Goal: Transaction & Acquisition: Purchase product/service

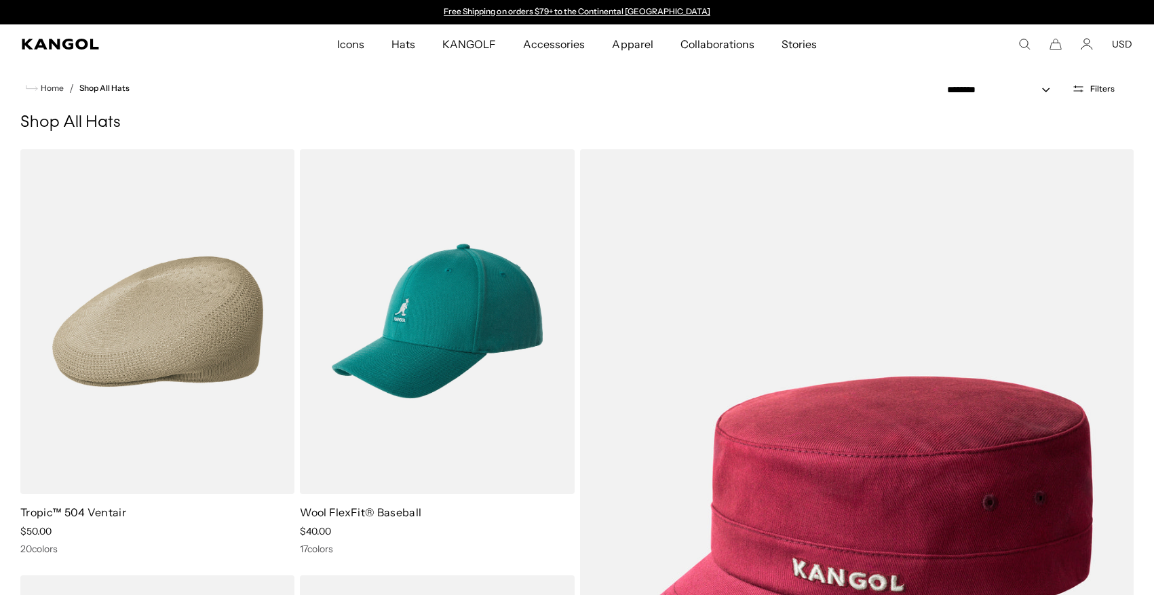
scroll to position [0, 280]
click at [43, 45] on icon "Kangol" at bounding box center [60, 44] width 77 height 11
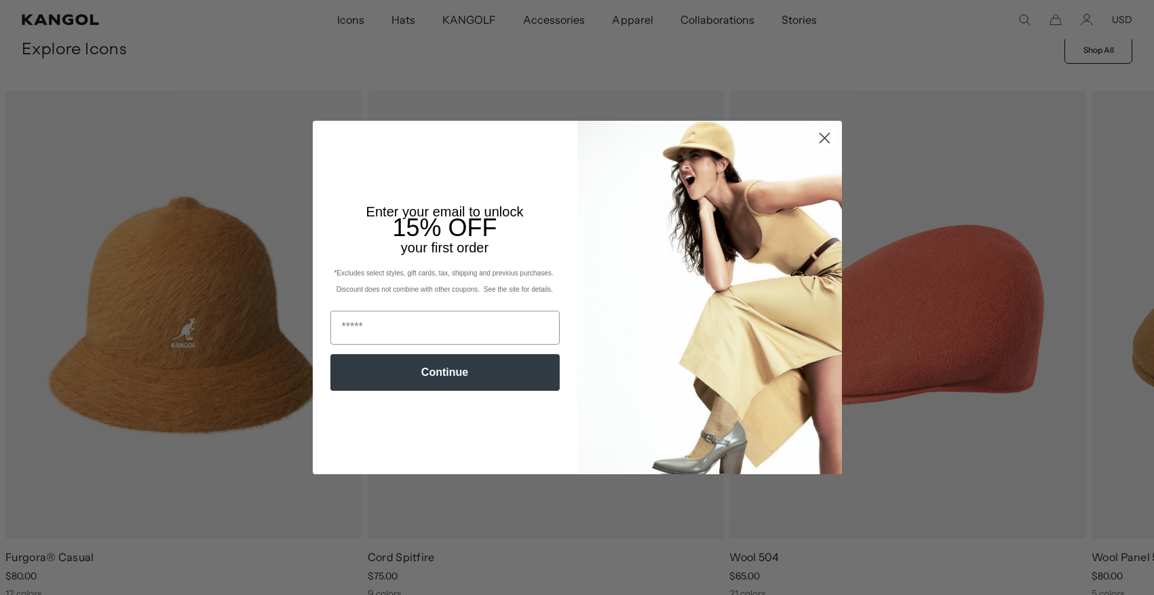
scroll to position [0, 280]
click at [826, 136] on icon "Close dialog" at bounding box center [824, 138] width 9 height 9
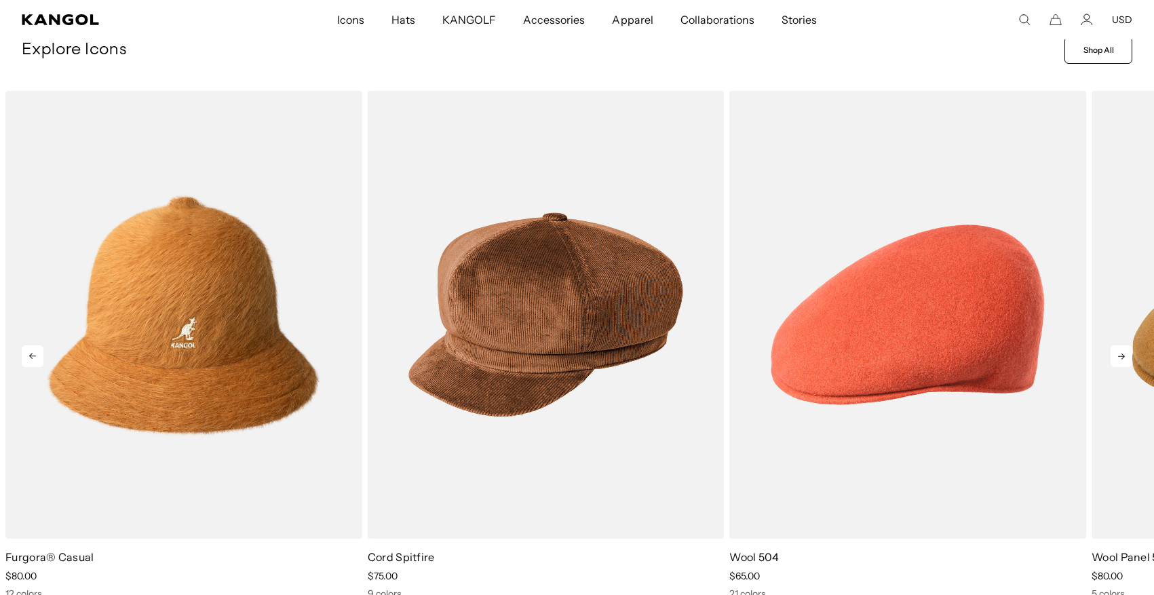
scroll to position [0, 0]
click at [1120, 354] on icon at bounding box center [1122, 356] width 22 height 22
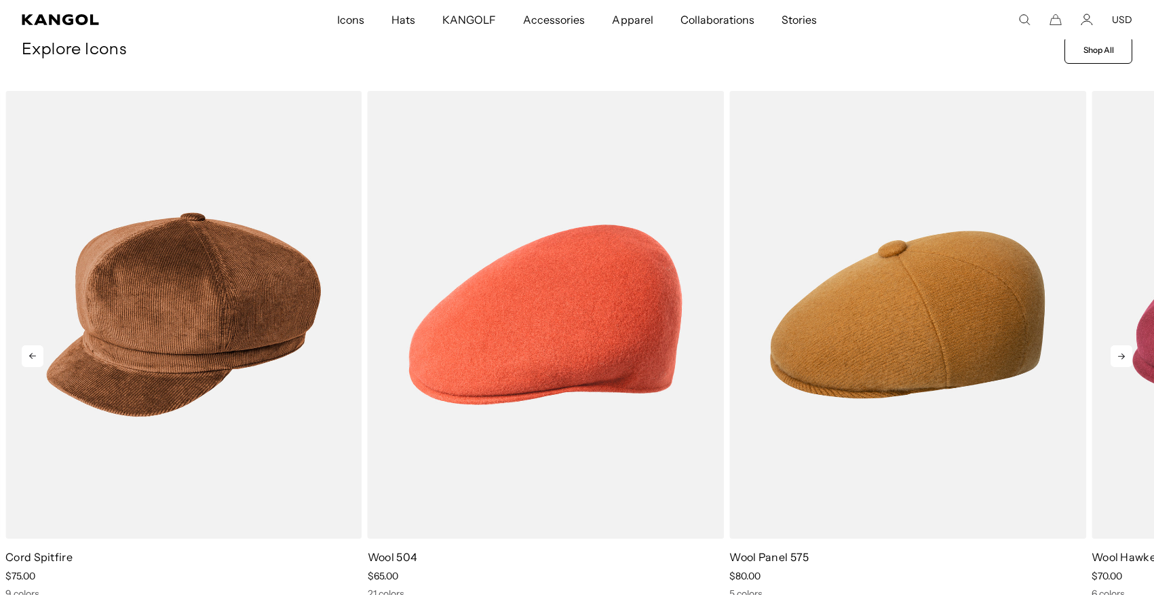
click at [1120, 354] on icon at bounding box center [1122, 356] width 22 height 22
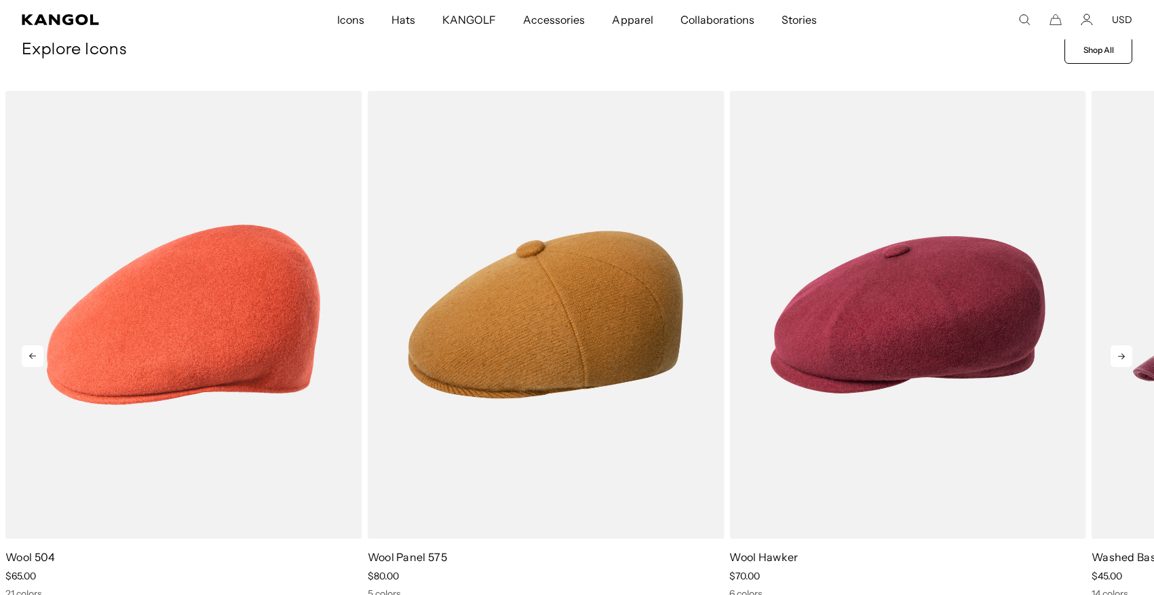
click at [1120, 354] on icon at bounding box center [1122, 356] width 22 height 22
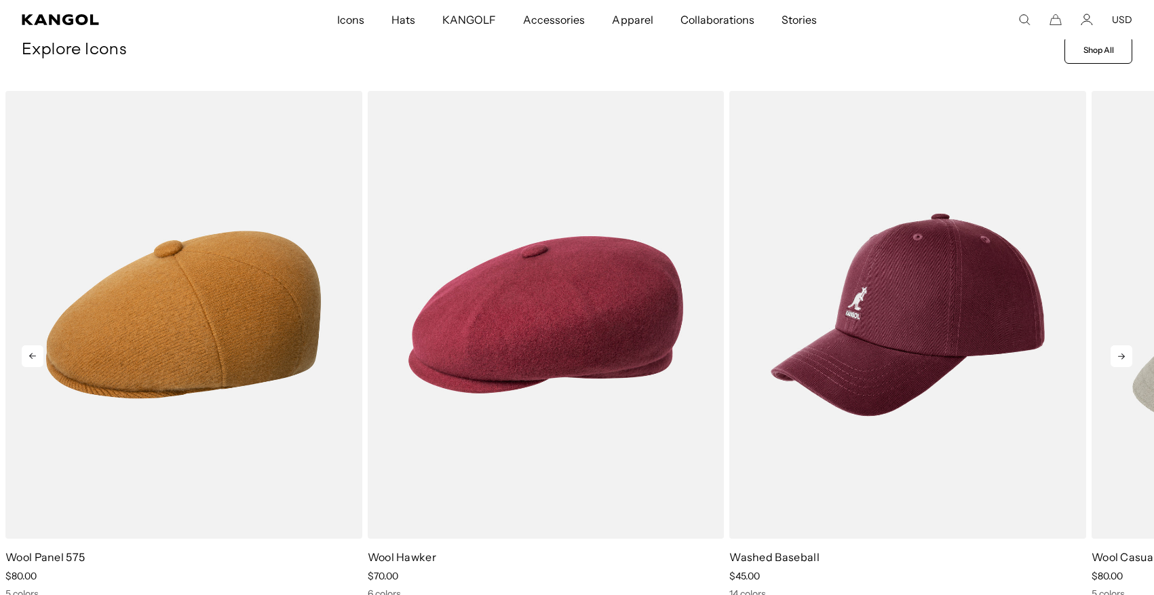
click at [1120, 354] on icon at bounding box center [1122, 356] width 22 height 22
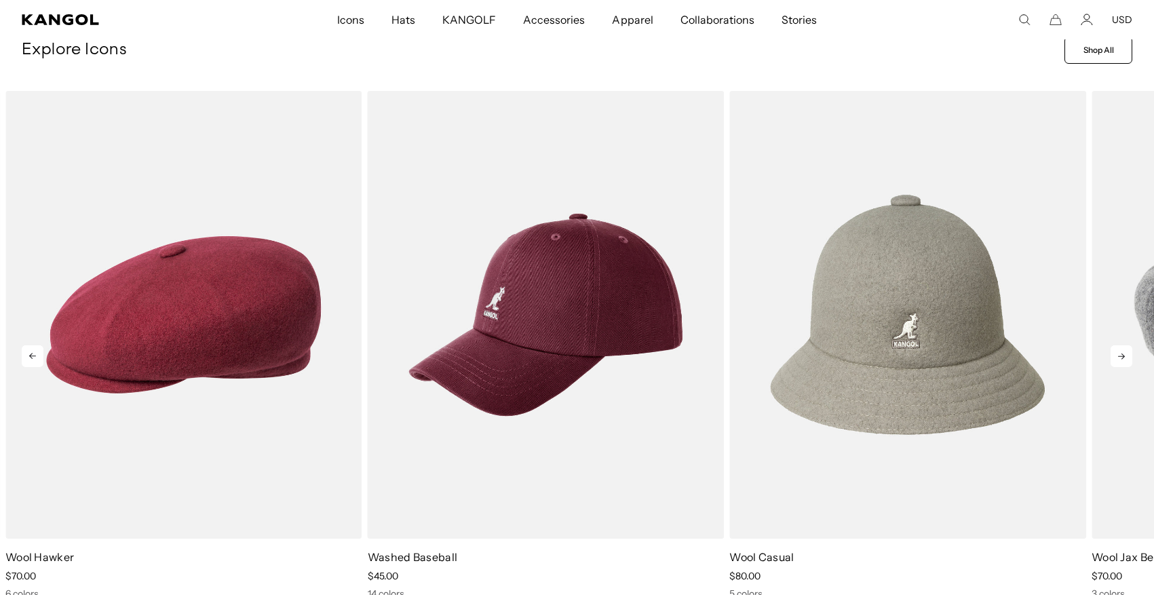
scroll to position [0, 280]
click at [1120, 354] on icon at bounding box center [1122, 356] width 22 height 22
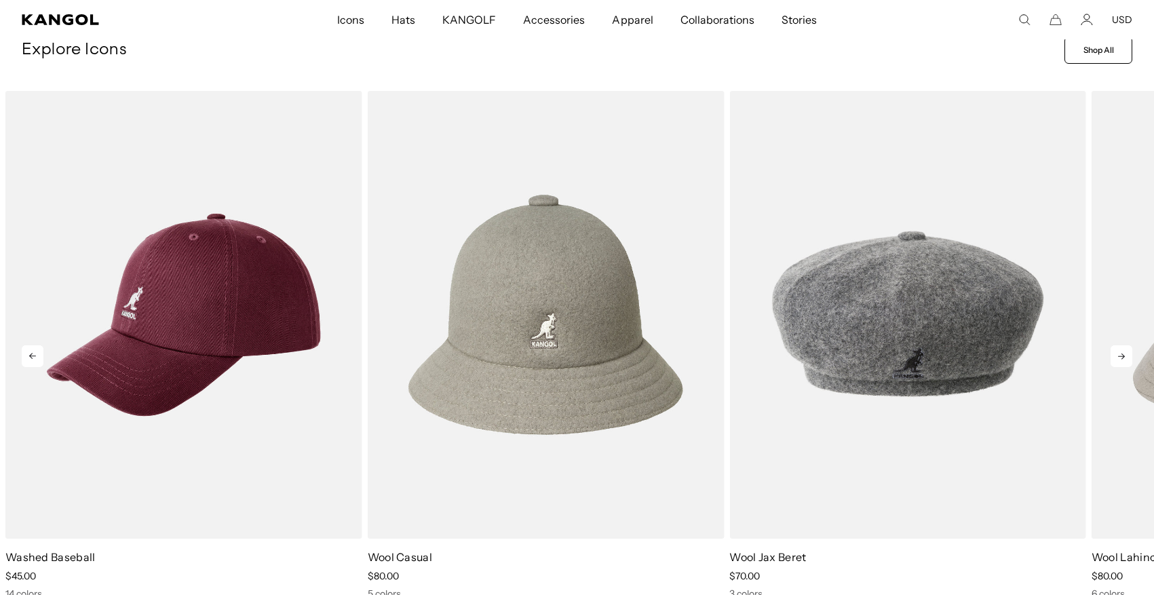
click at [1120, 354] on icon at bounding box center [1122, 356] width 22 height 22
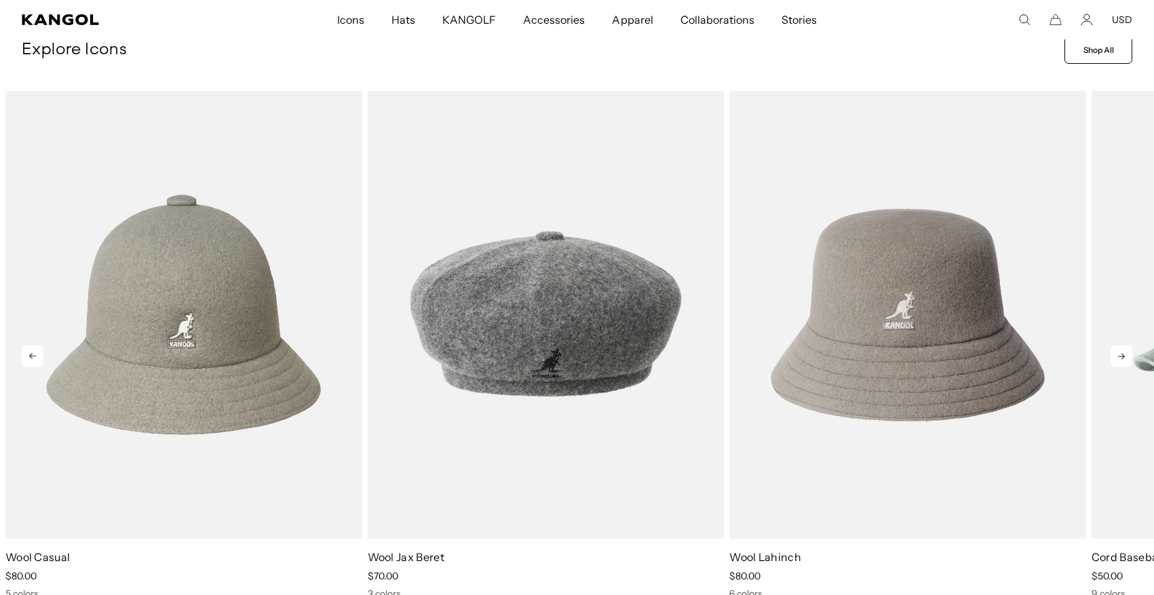
click at [1120, 354] on icon at bounding box center [1122, 356] width 22 height 22
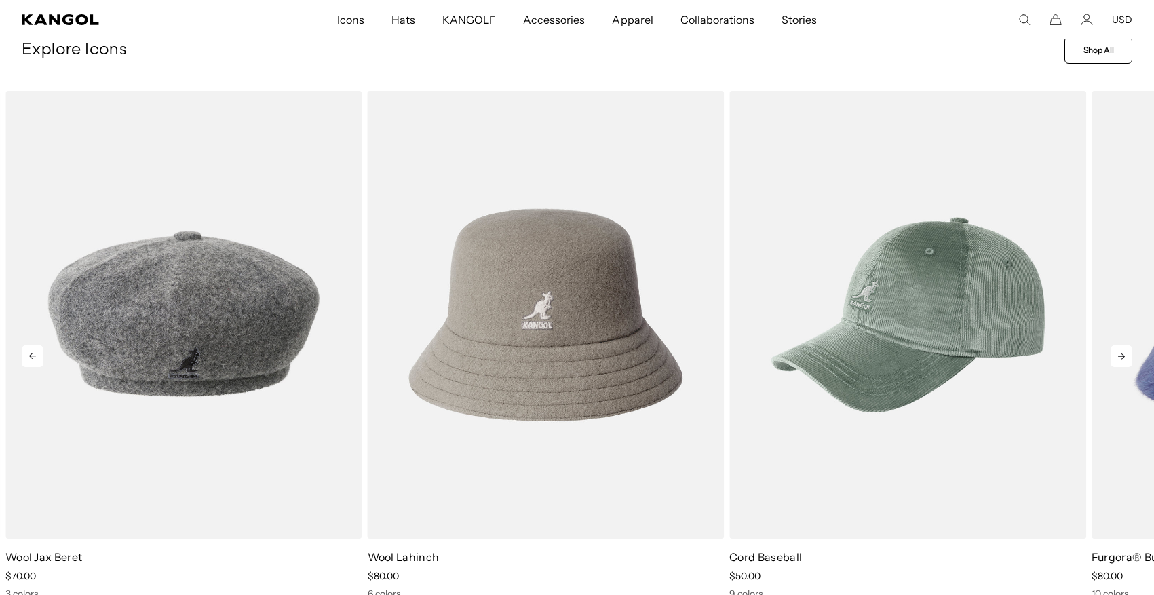
scroll to position [0, 0]
click at [1120, 354] on icon at bounding box center [1122, 356] width 22 height 22
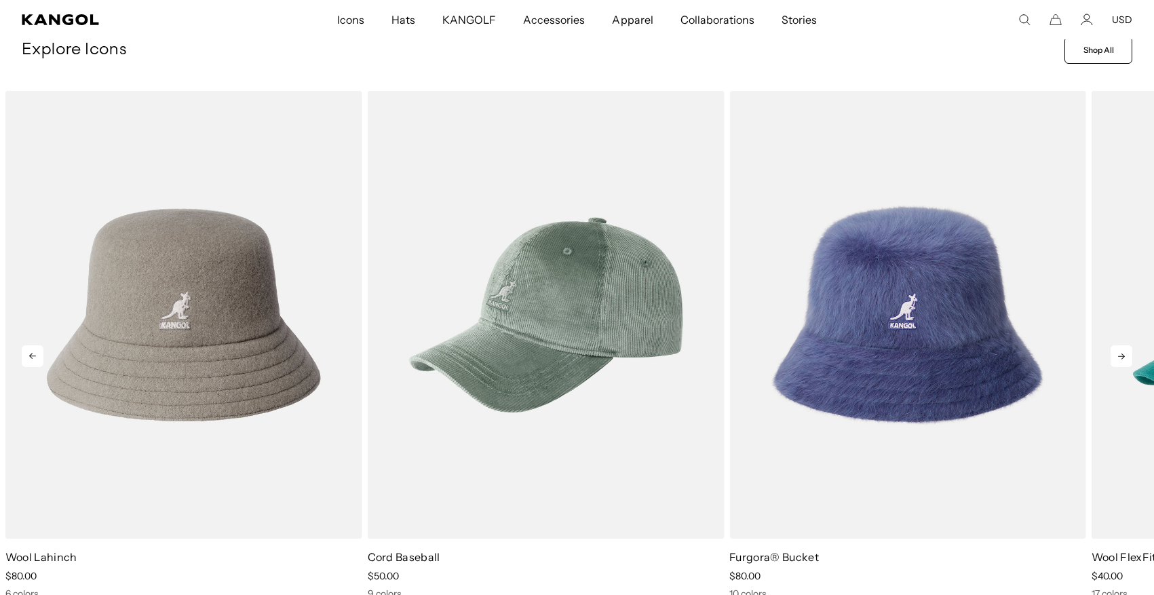
click at [1120, 354] on icon at bounding box center [1122, 356] width 22 height 22
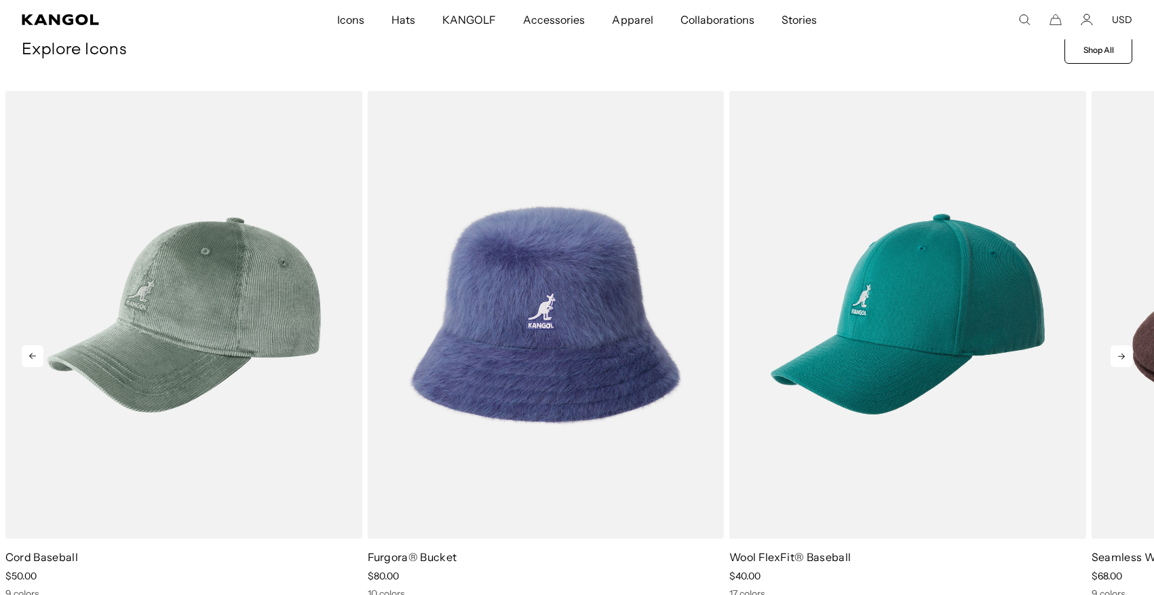
scroll to position [0, 280]
click at [1120, 354] on icon at bounding box center [1122, 356] width 22 height 22
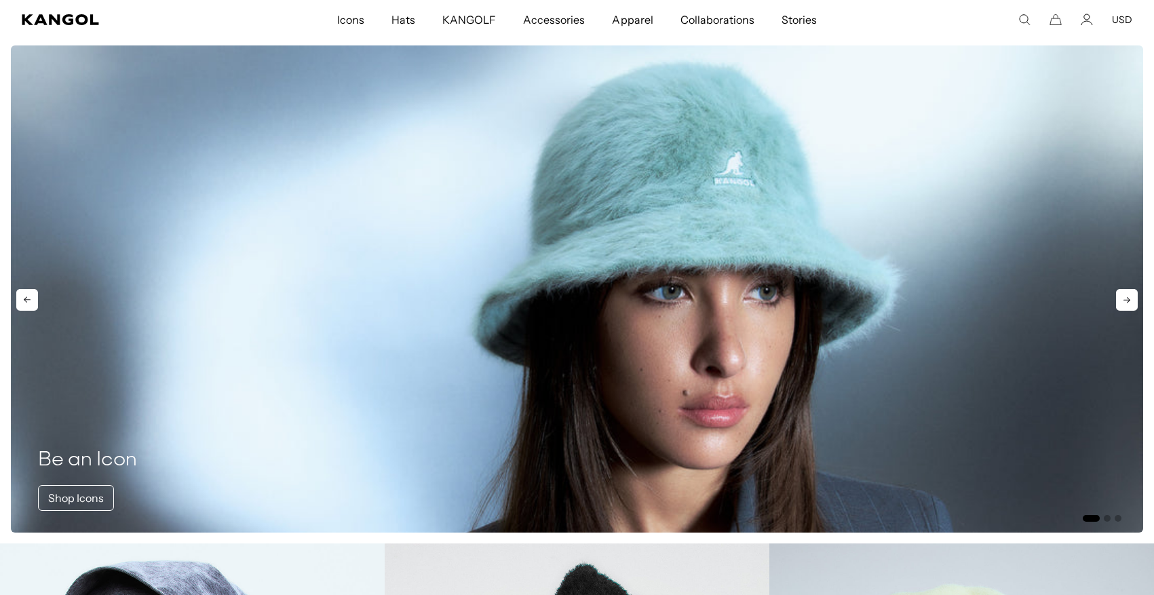
click at [1128, 300] on icon at bounding box center [1127, 300] width 22 height 22
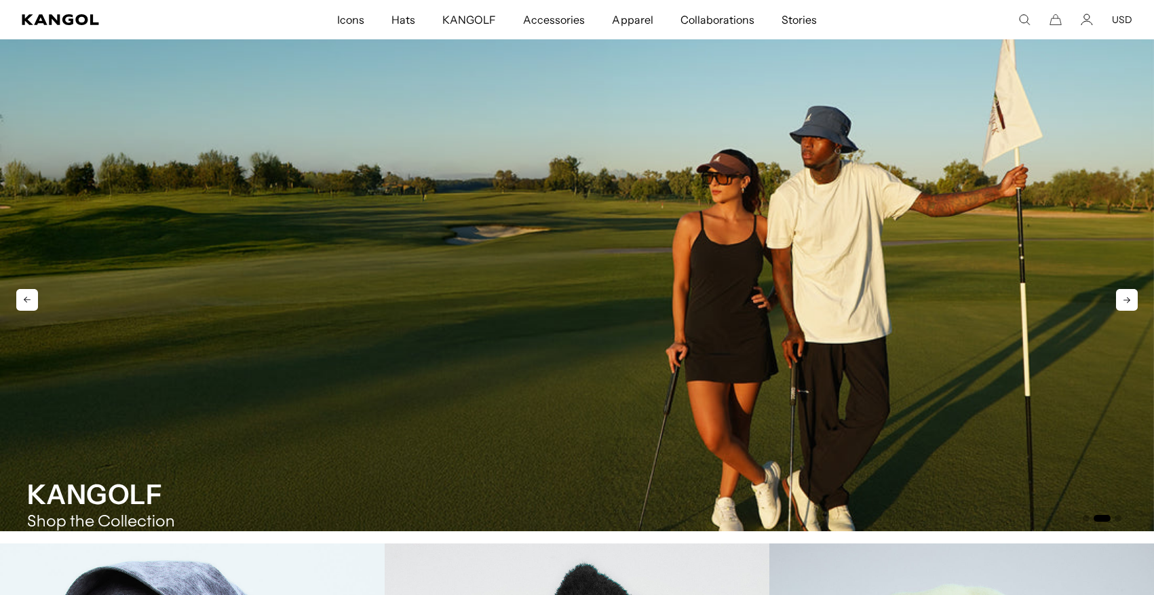
click at [1128, 300] on icon at bounding box center [1127, 300] width 22 height 22
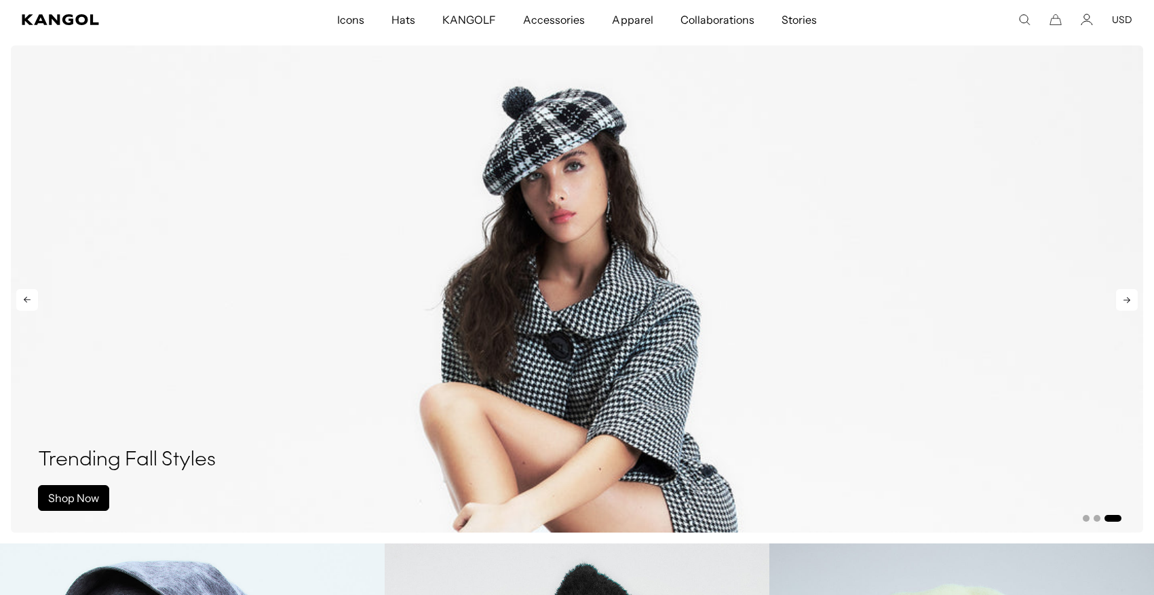
scroll to position [0, 0]
click at [1128, 300] on icon at bounding box center [1127, 300] width 22 height 22
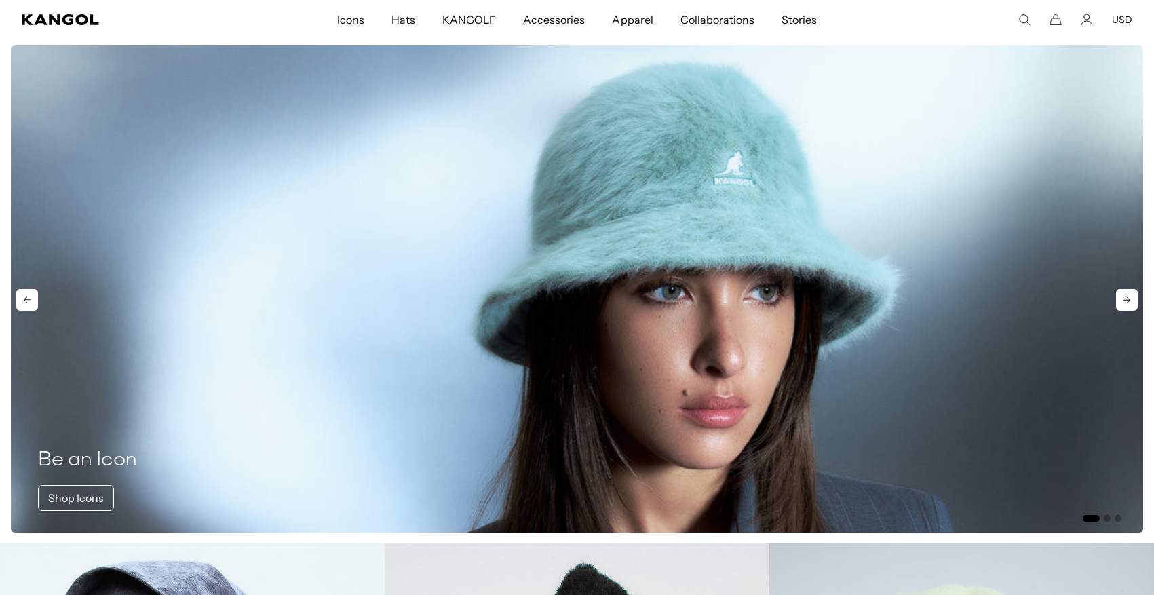
click at [1128, 300] on icon at bounding box center [1127, 300] width 22 height 22
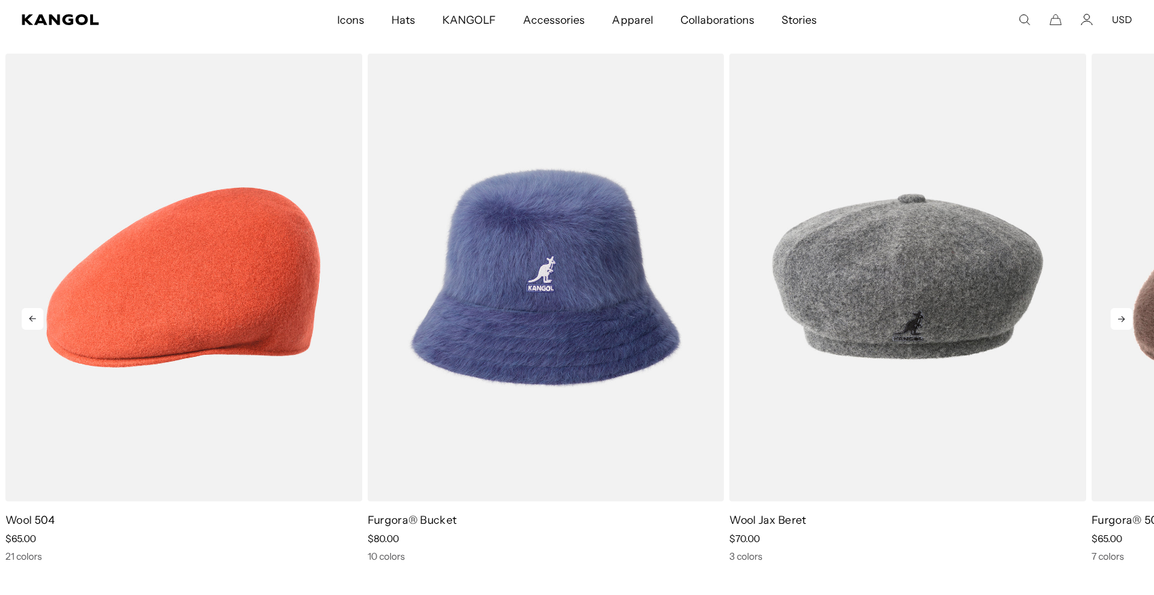
click at [1123, 319] on icon at bounding box center [1122, 319] width 22 height 22
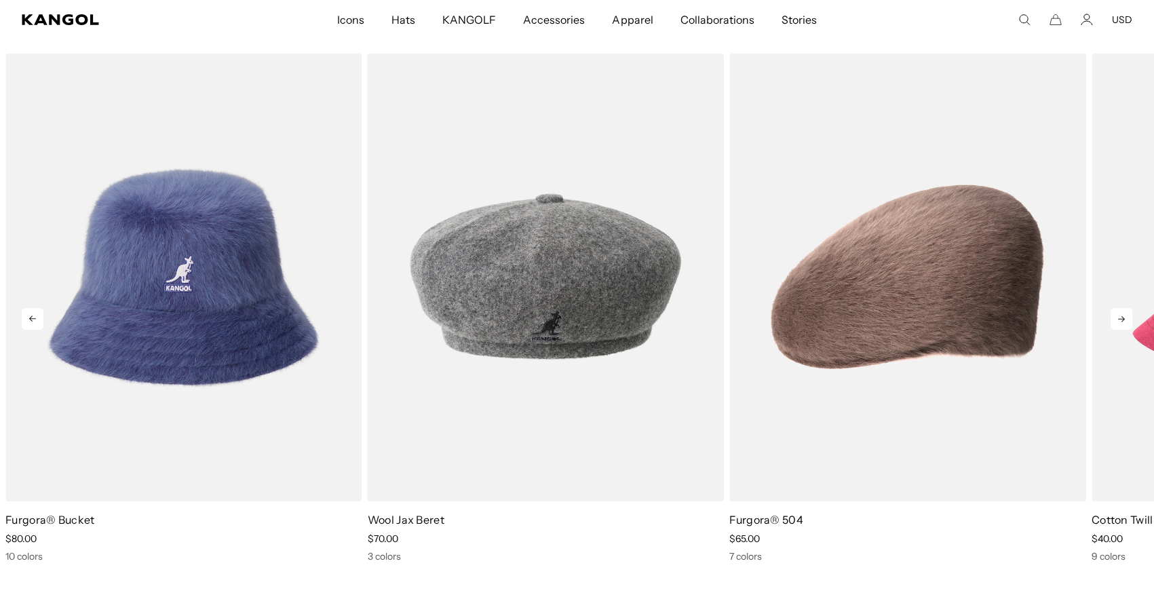
click at [1122, 319] on icon at bounding box center [1122, 319] width 22 height 22
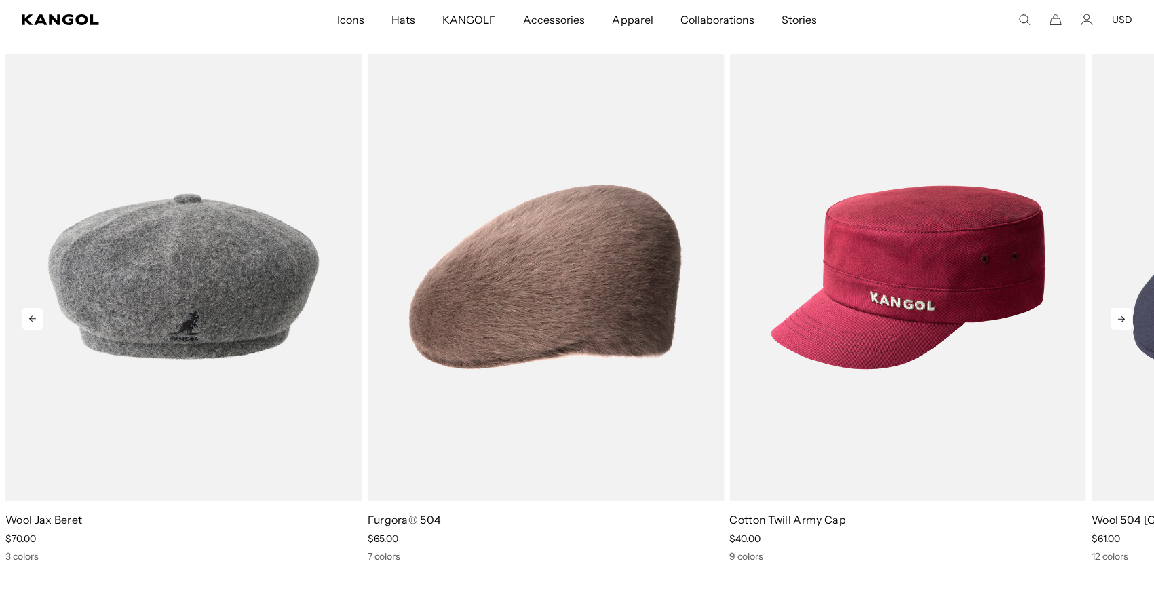
click at [1122, 319] on icon at bounding box center [1122, 319] width 22 height 22
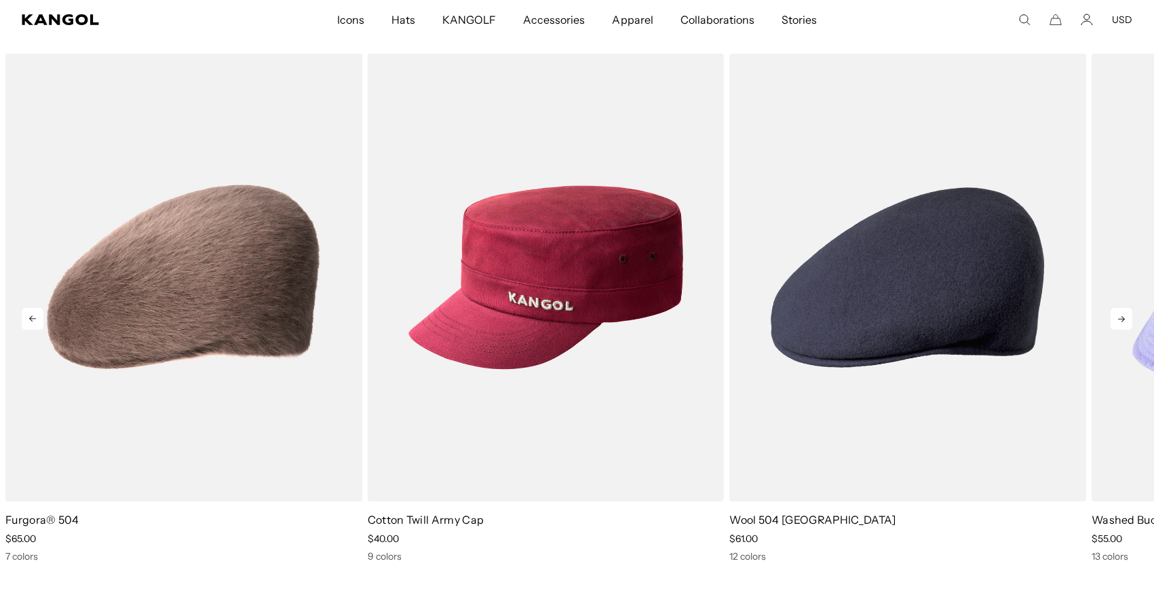
click at [1122, 319] on icon at bounding box center [1122, 319] width 22 height 22
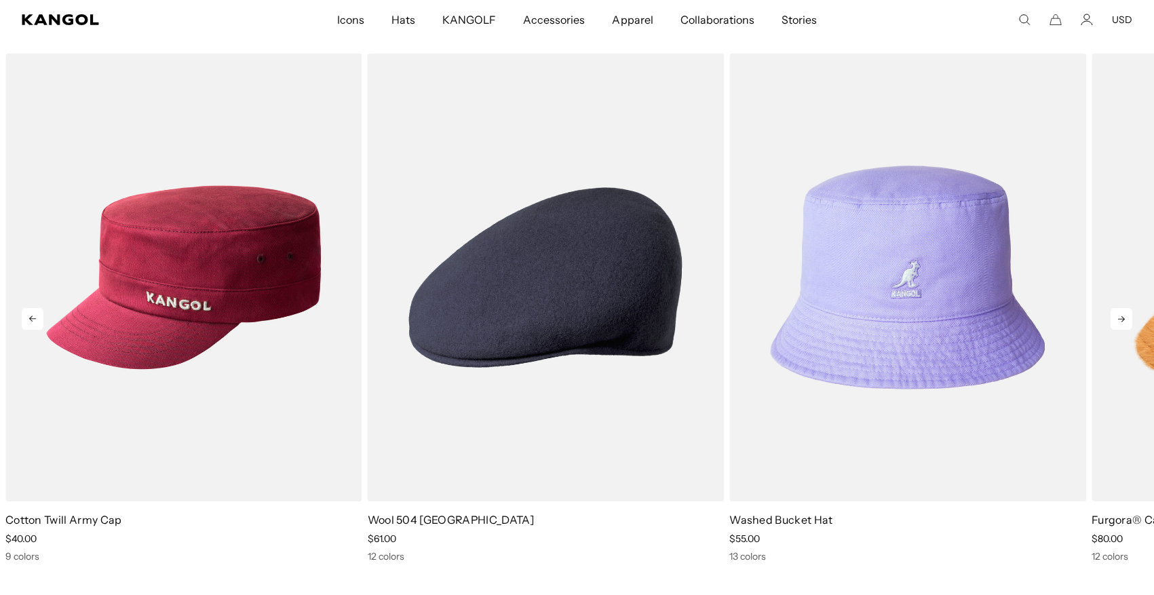
click at [1122, 319] on icon at bounding box center [1122, 319] width 22 height 22
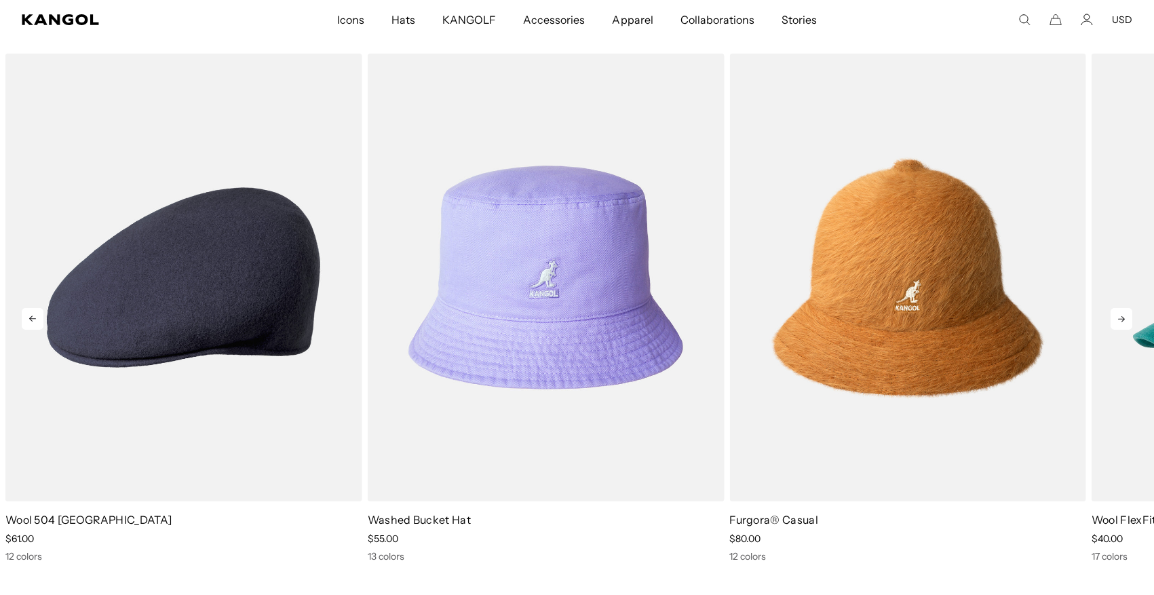
scroll to position [0, 280]
click at [1122, 319] on icon at bounding box center [1122, 319] width 22 height 22
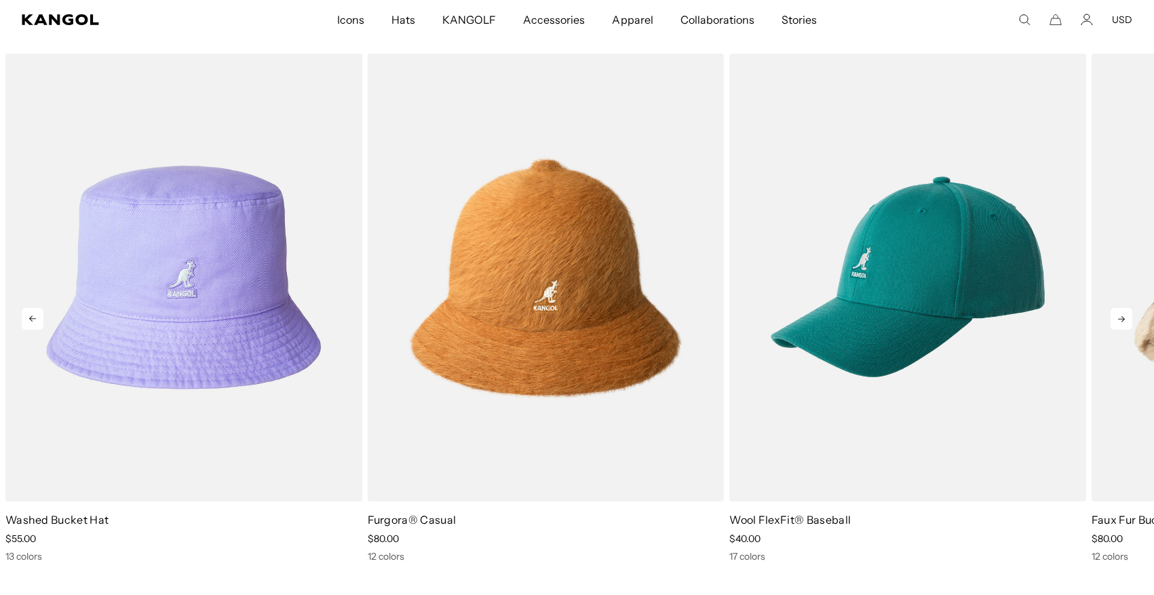
click at [1122, 319] on icon at bounding box center [1122, 319] width 22 height 22
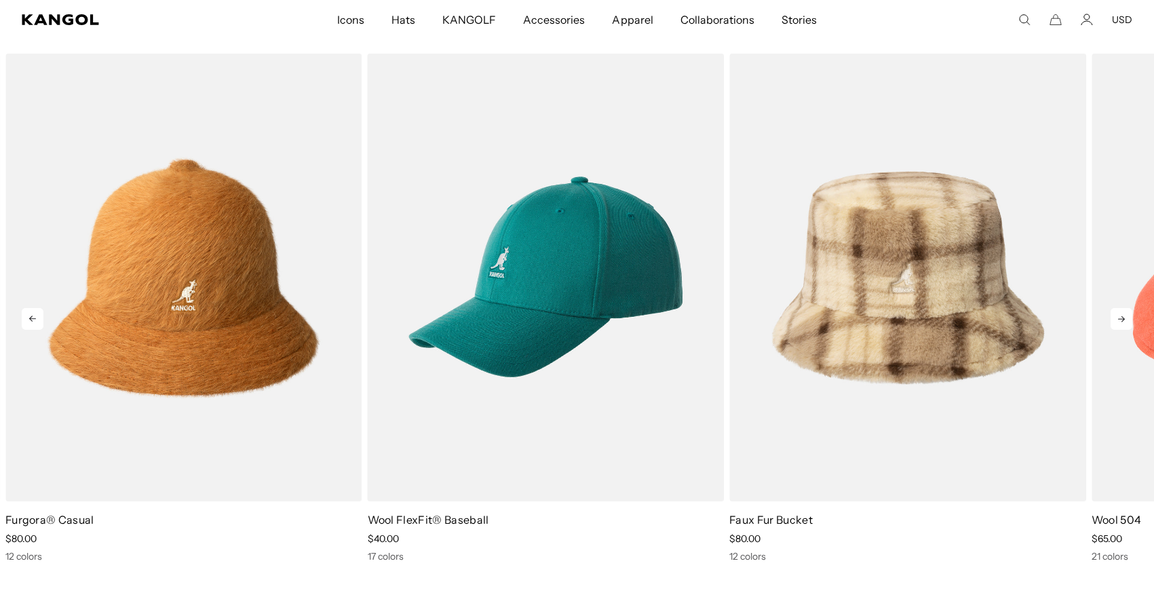
click at [1122, 319] on icon at bounding box center [1122, 319] width 22 height 22
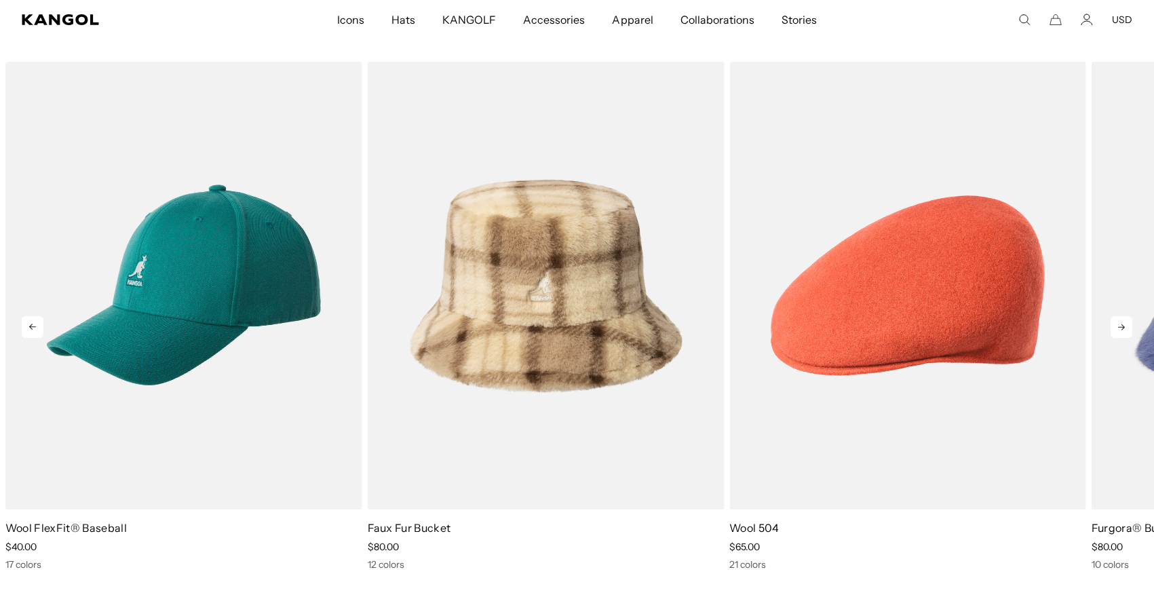
click at [1126, 328] on icon at bounding box center [1122, 327] width 22 height 22
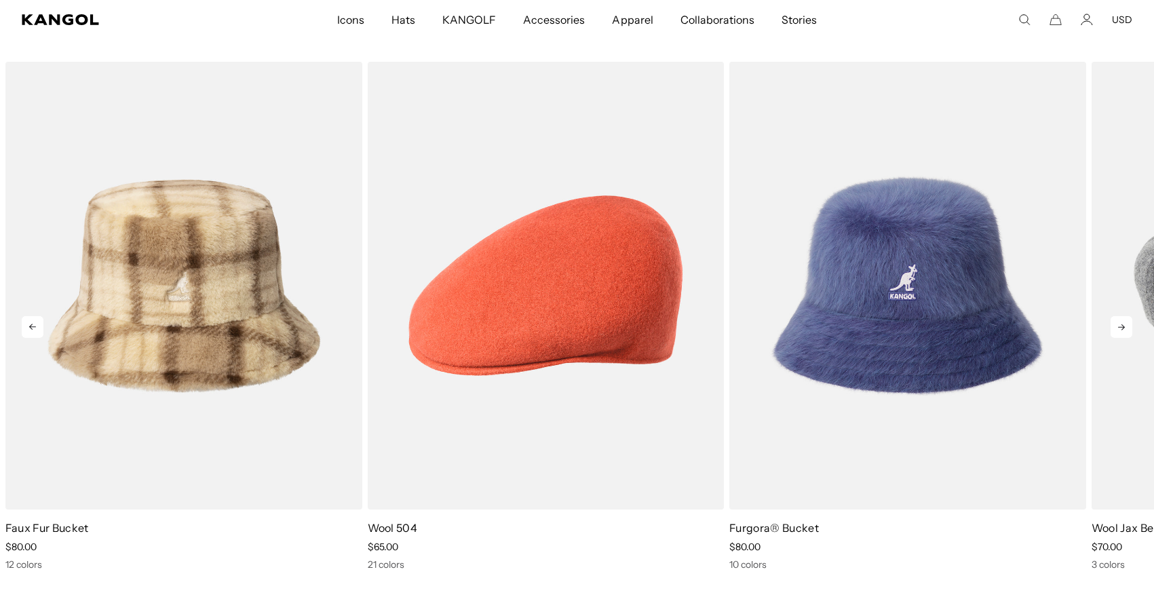
scroll to position [0, 0]
click at [1126, 328] on icon at bounding box center [1122, 327] width 22 height 22
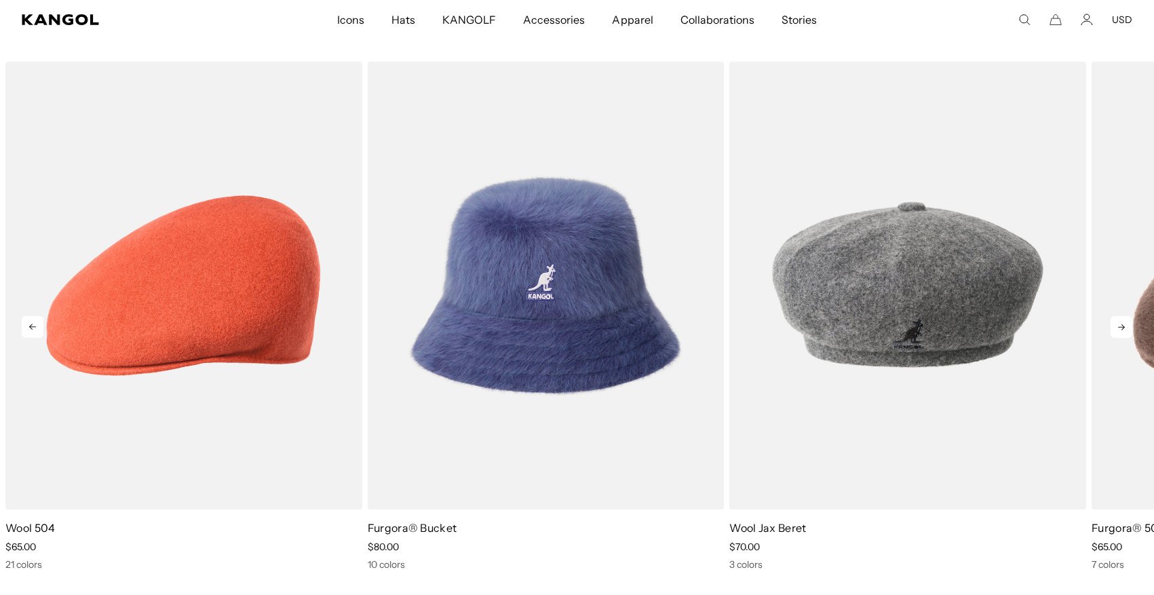
click at [1126, 328] on icon at bounding box center [1122, 327] width 22 height 22
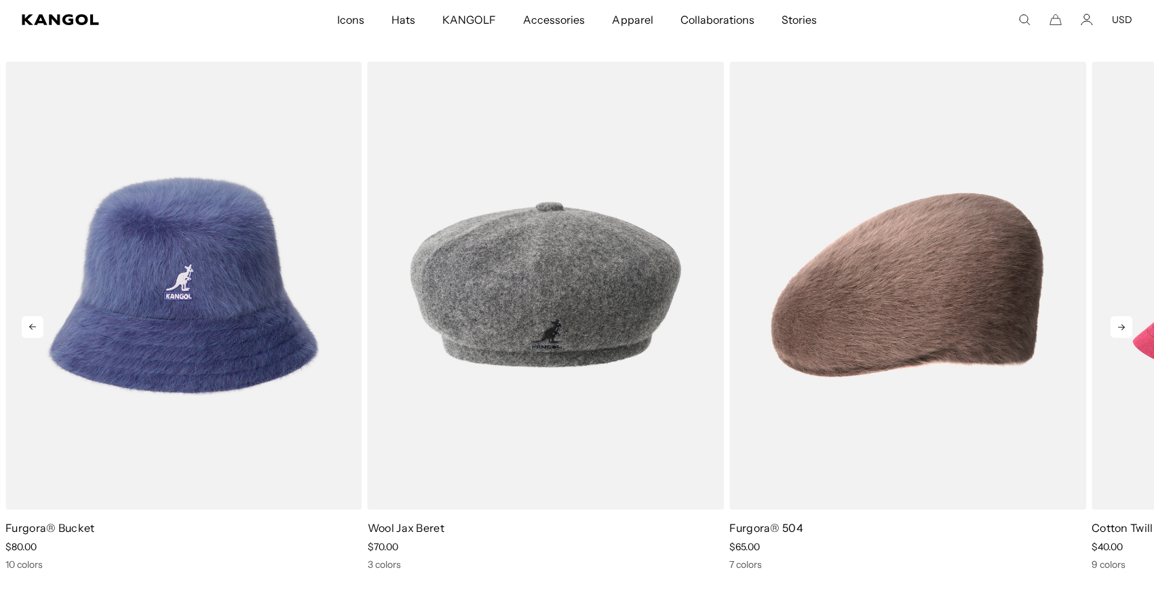
click at [1126, 328] on icon at bounding box center [1122, 327] width 22 height 22
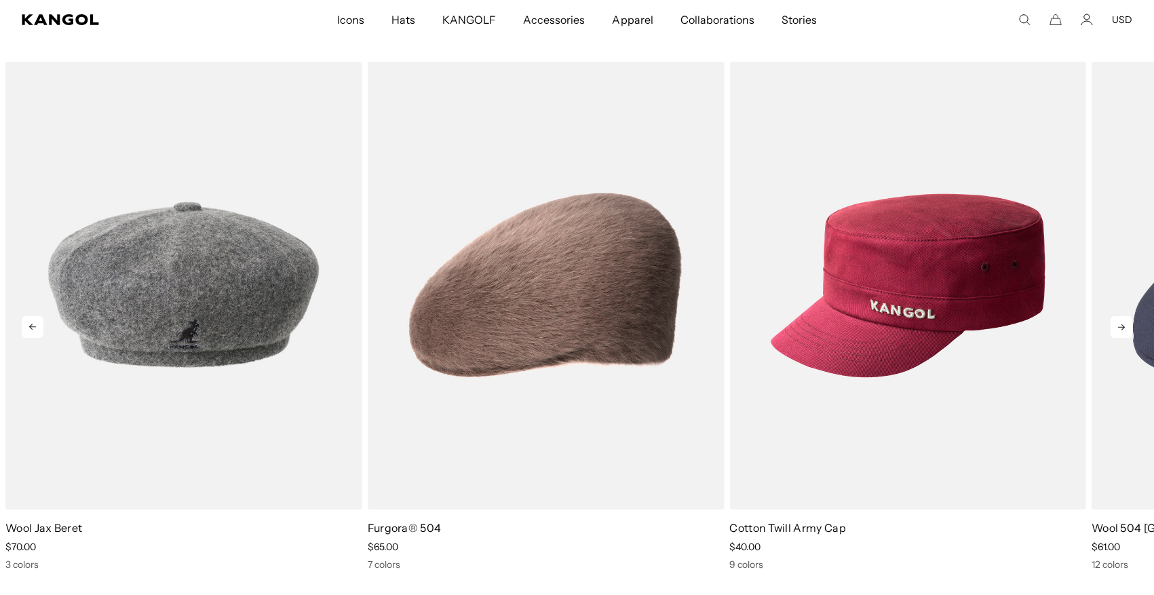
scroll to position [0, 280]
click at [1126, 328] on icon at bounding box center [1122, 327] width 22 height 22
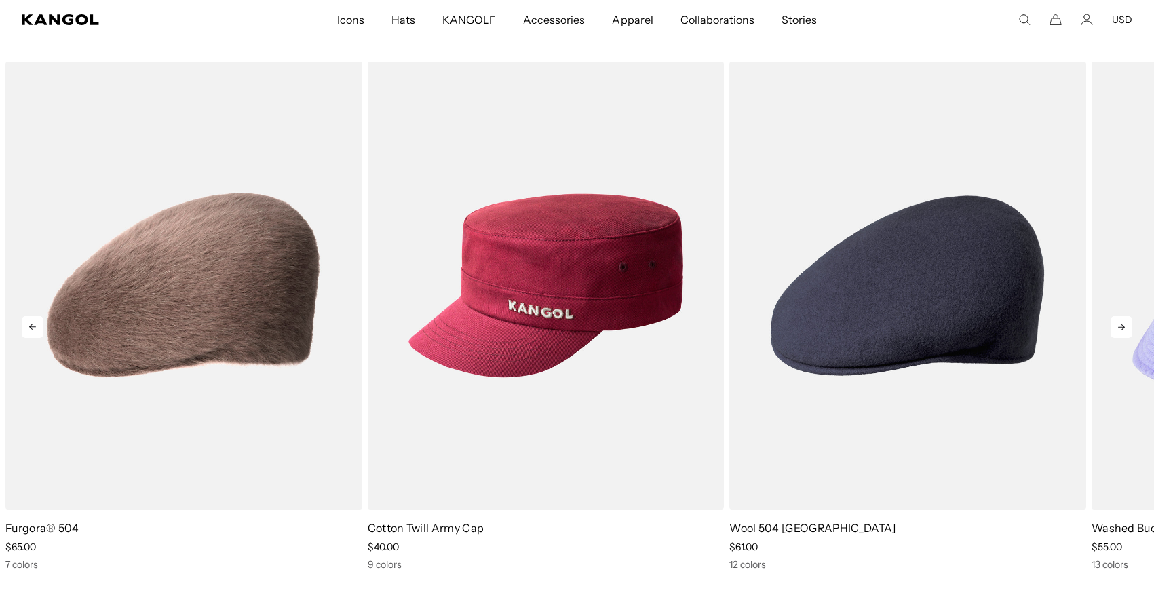
click at [36, 322] on icon at bounding box center [33, 327] width 22 height 22
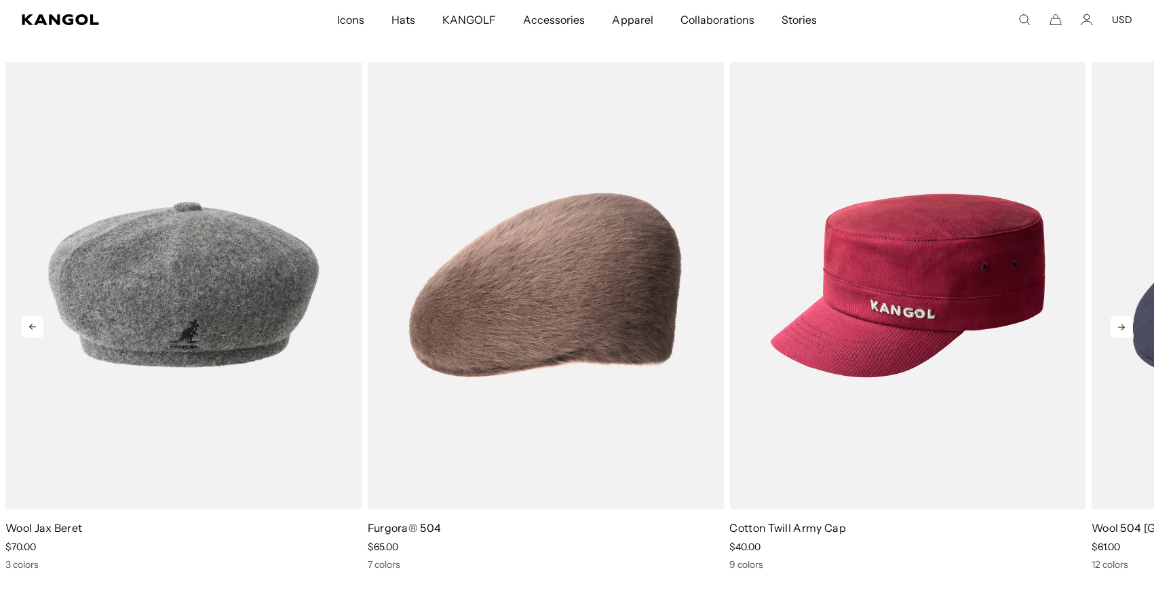
scroll to position [0, 0]
click at [36, 322] on icon at bounding box center [33, 327] width 22 height 22
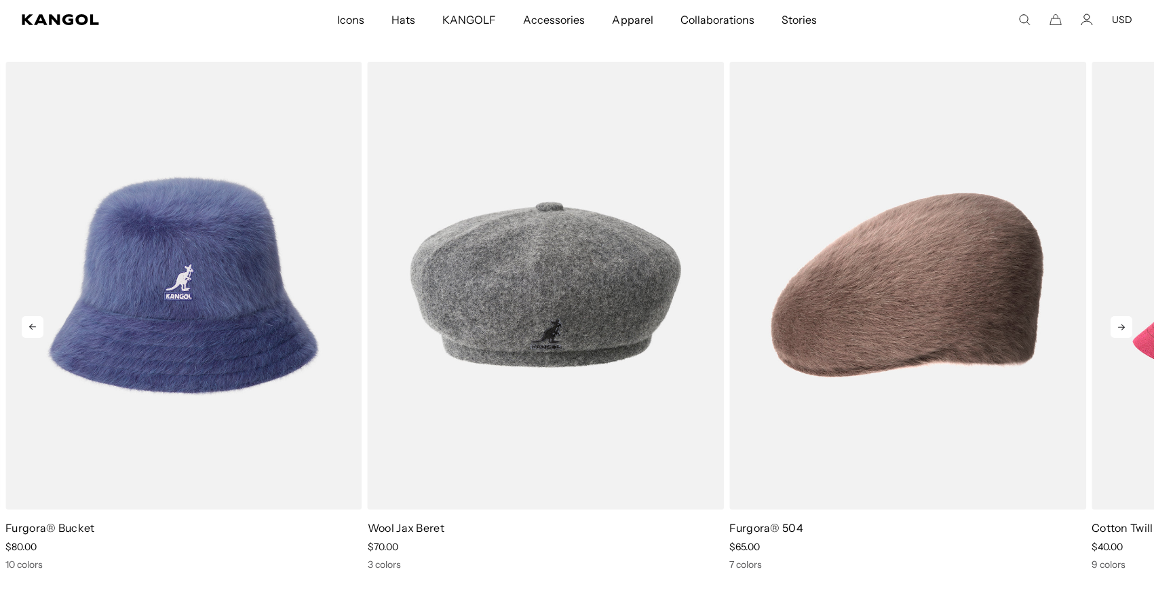
click at [36, 322] on icon at bounding box center [33, 327] width 22 height 22
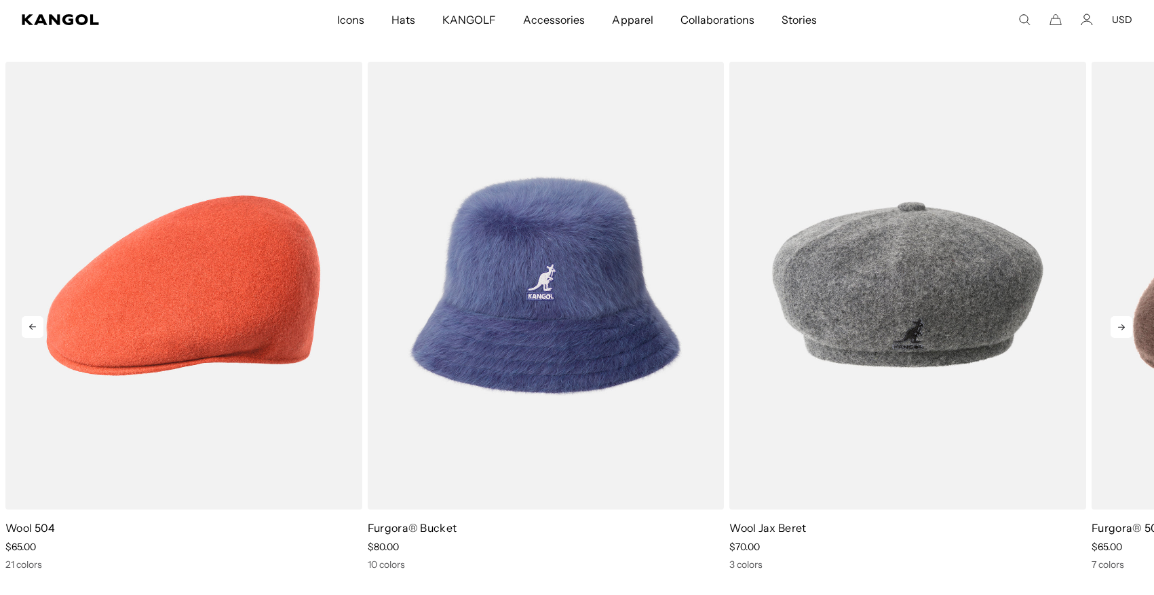
scroll to position [0, 280]
click at [36, 322] on icon at bounding box center [33, 327] width 22 height 22
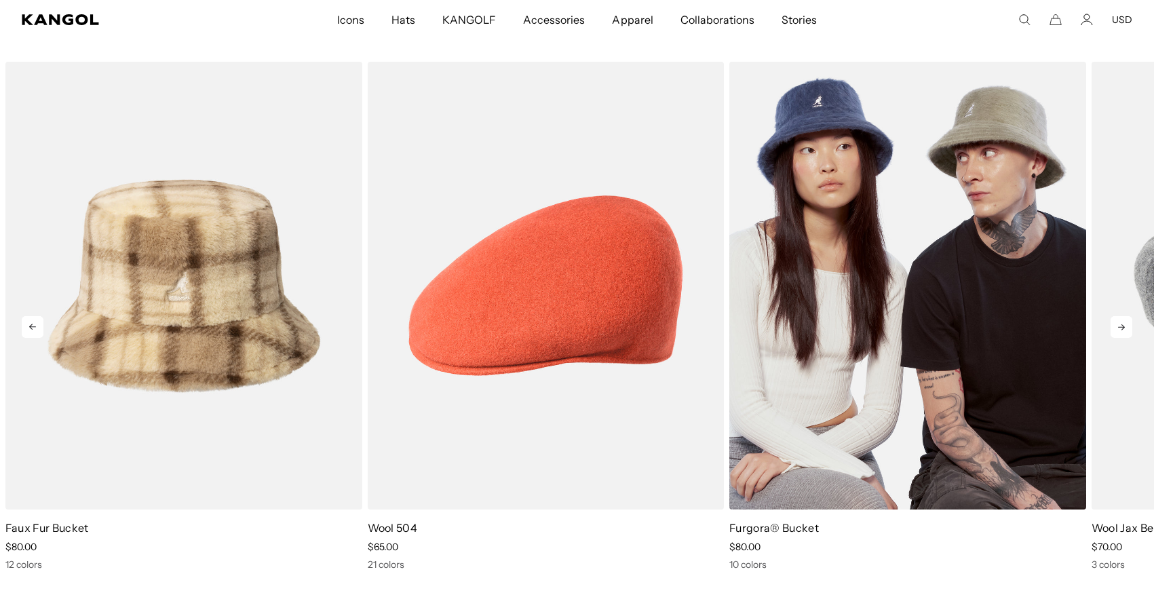
scroll to position [0, 0]
click at [874, 273] on img "2 of 10" at bounding box center [907, 286] width 357 height 448
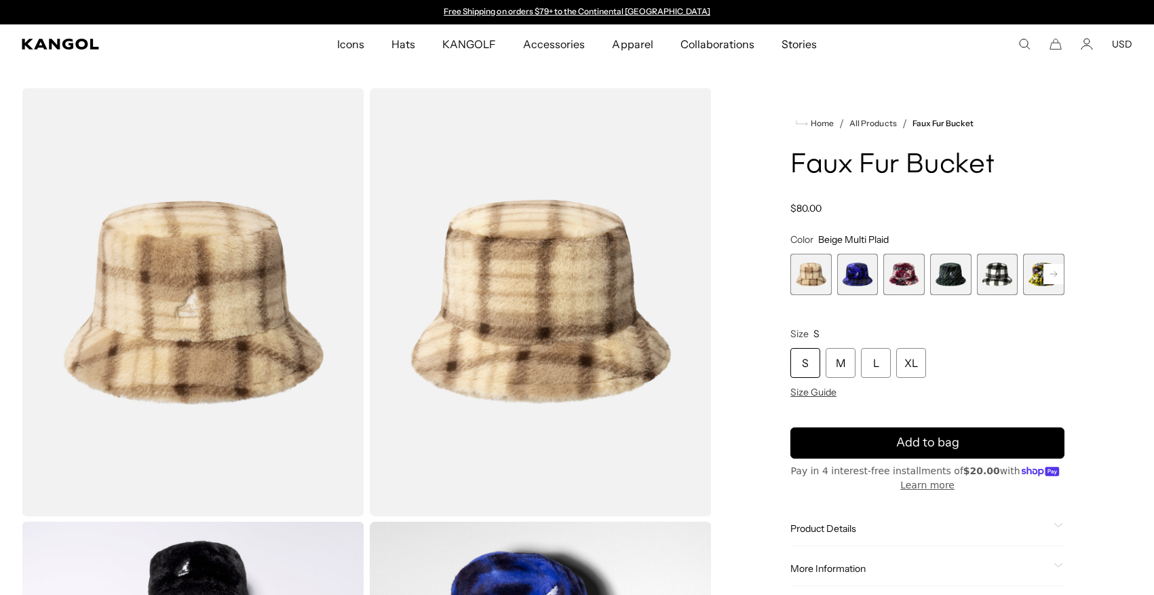
click at [856, 279] on span "2 of 12" at bounding box center [857, 274] width 41 height 41
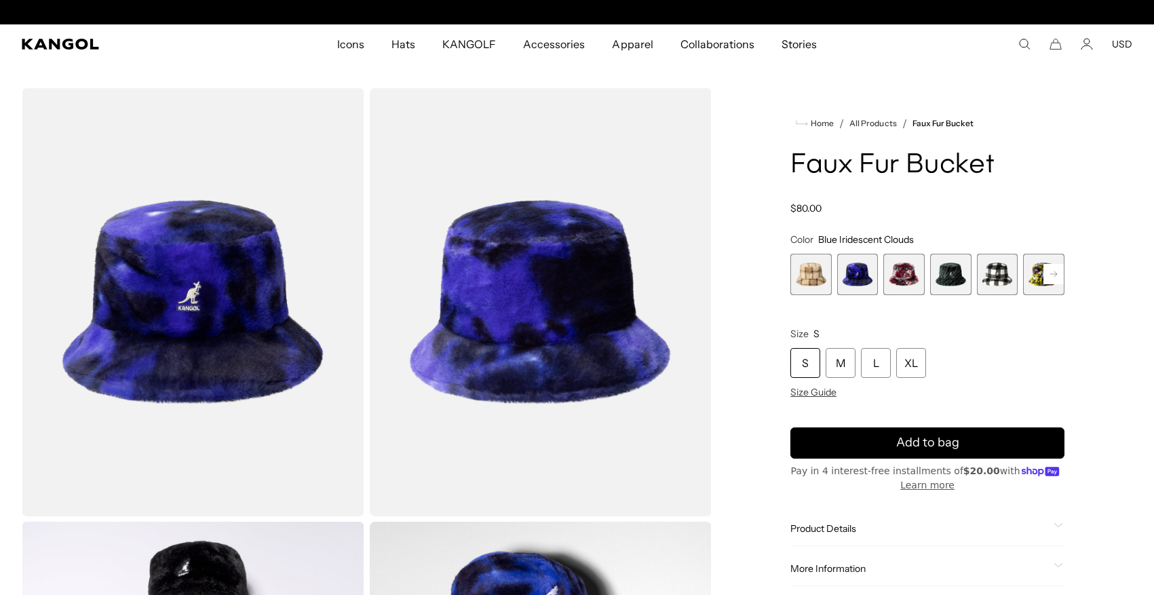
scroll to position [0, 280]
click at [896, 279] on span "3 of 12" at bounding box center [903, 274] width 41 height 41
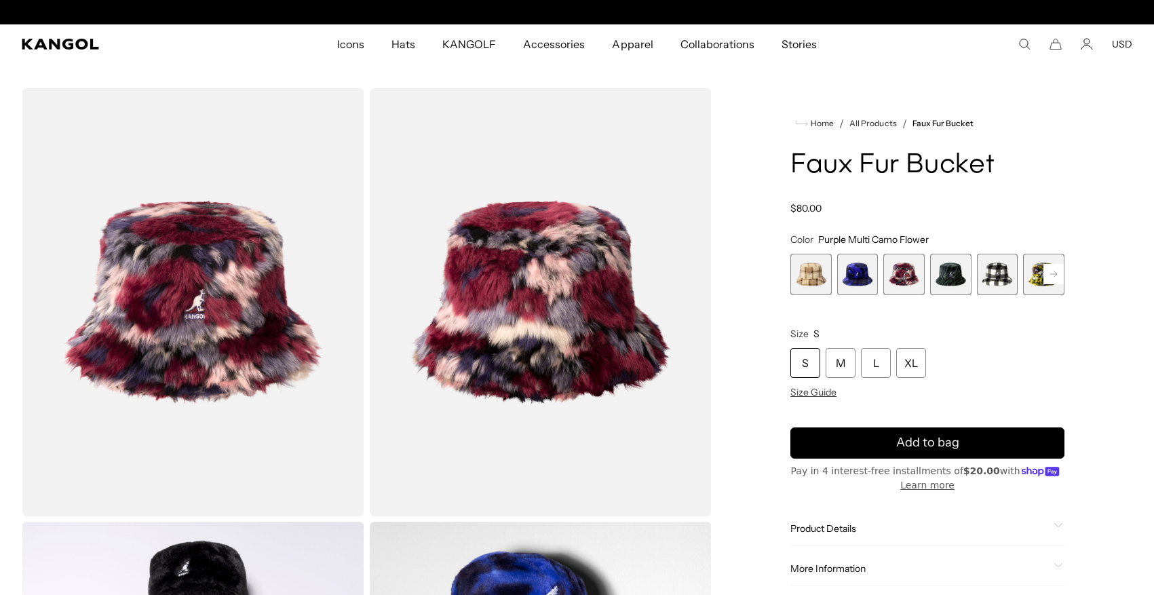
click at [947, 277] on span "4 of 12" at bounding box center [950, 274] width 41 height 41
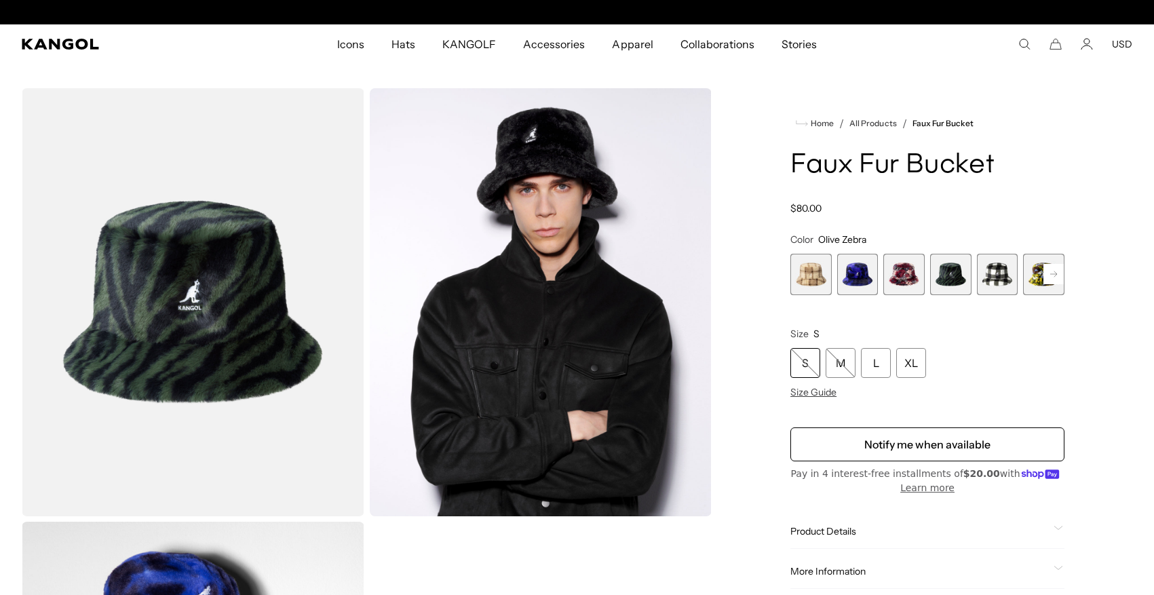
click at [989, 277] on span "5 of 12" at bounding box center [997, 274] width 41 height 41
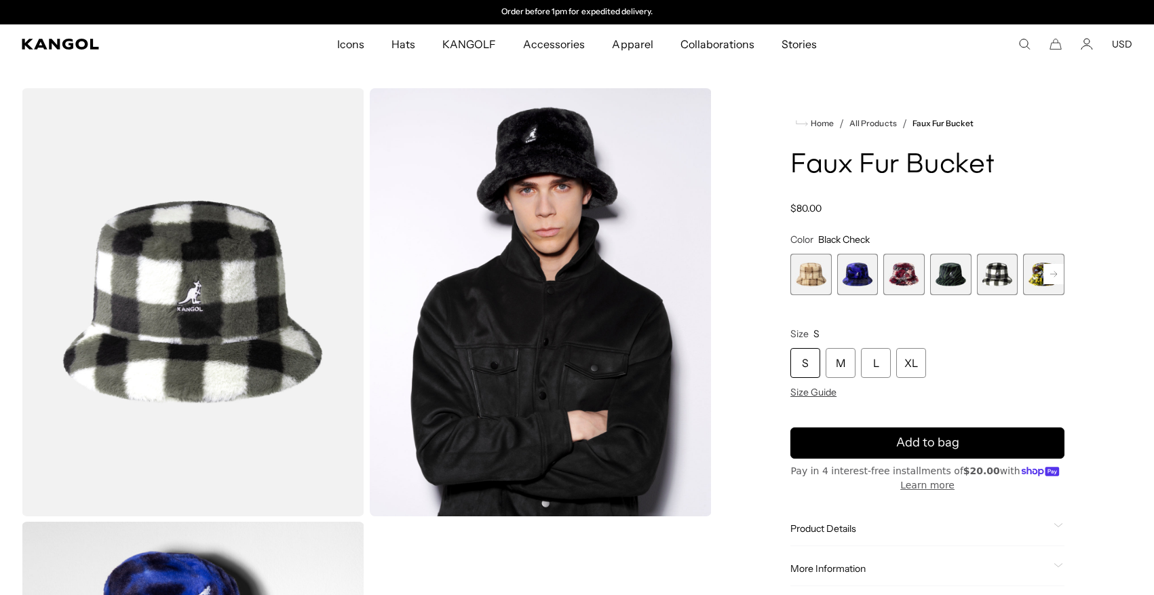
click at [1031, 283] on span "6 of 12" at bounding box center [1043, 274] width 41 height 41
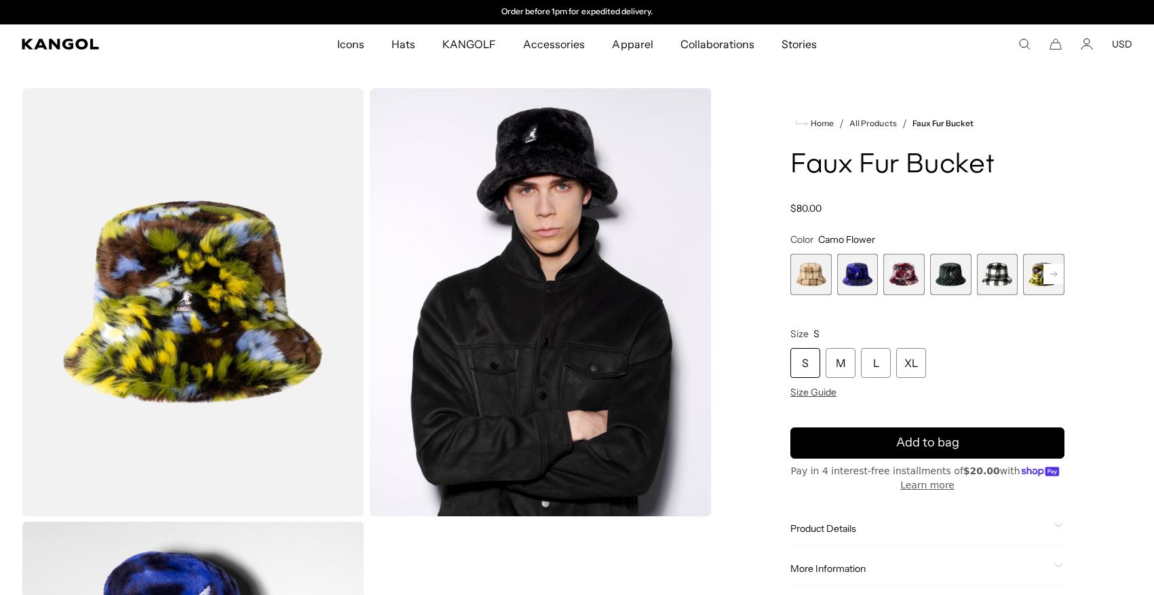
click at [1052, 273] on rect at bounding box center [1054, 274] width 20 height 20
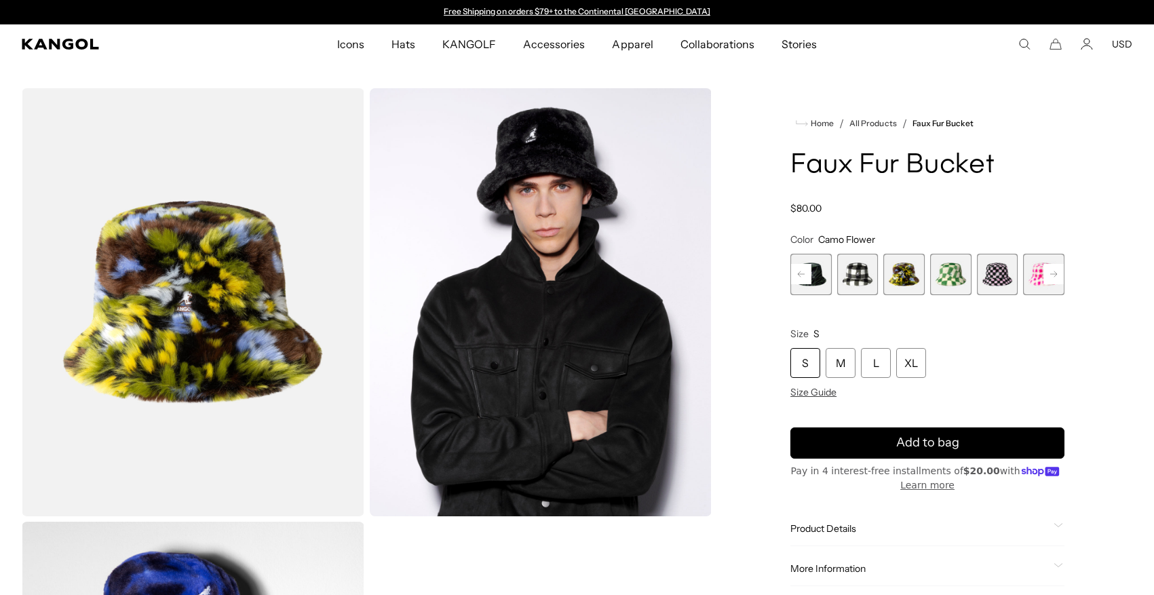
click at [1052, 273] on rect at bounding box center [1054, 274] width 20 height 20
click at [1052, 273] on div "Previous Next Beige Multi Plaid Variant sold out or unavailable Blue Iridescent…" at bounding box center [927, 274] width 274 height 41
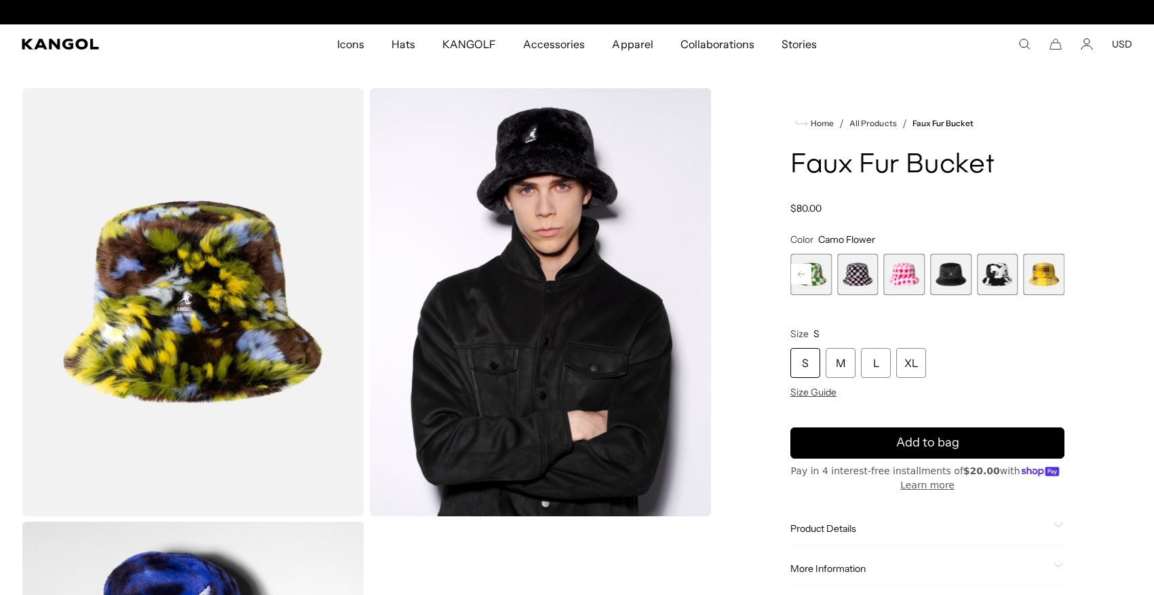
scroll to position [0, 280]
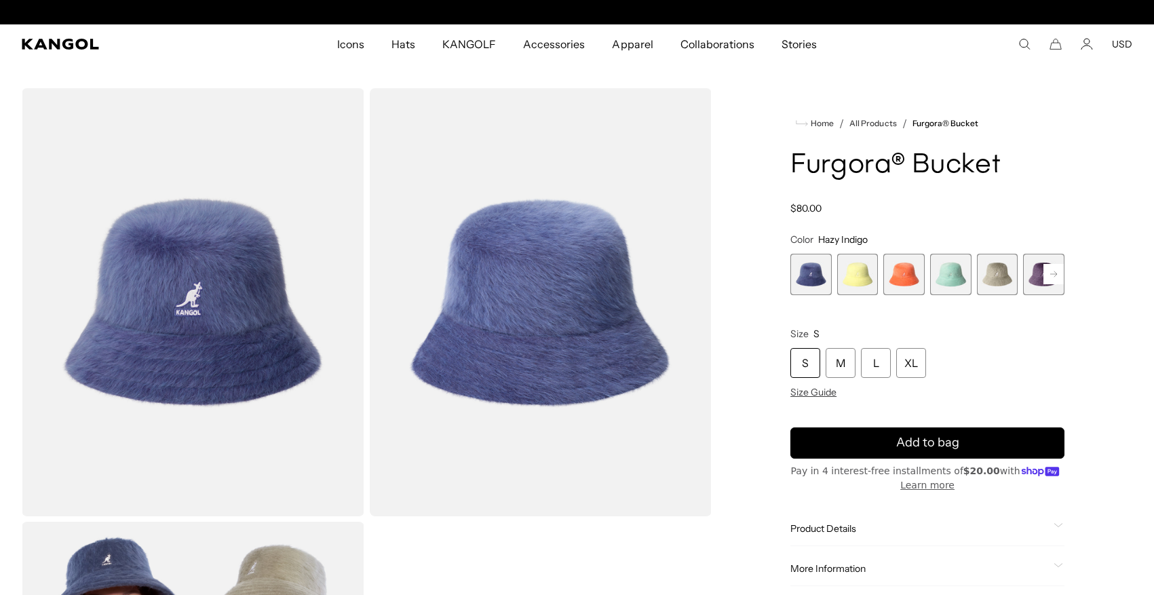
scroll to position [0, 280]
click at [1054, 274] on icon at bounding box center [1053, 273] width 7 height 5
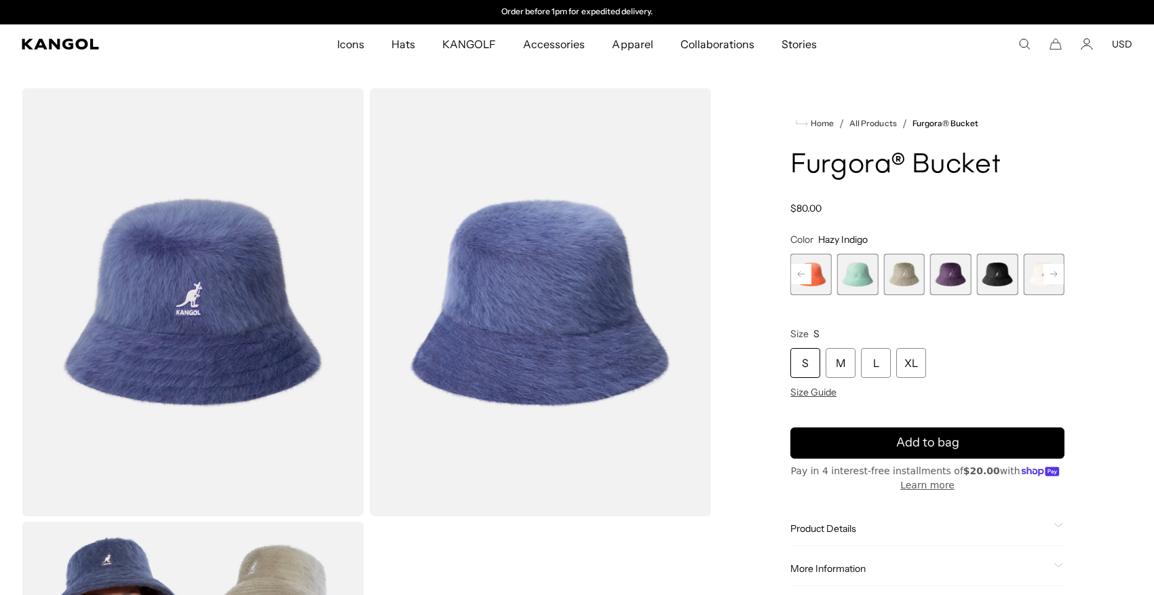
click at [1054, 274] on icon at bounding box center [1053, 273] width 7 height 5
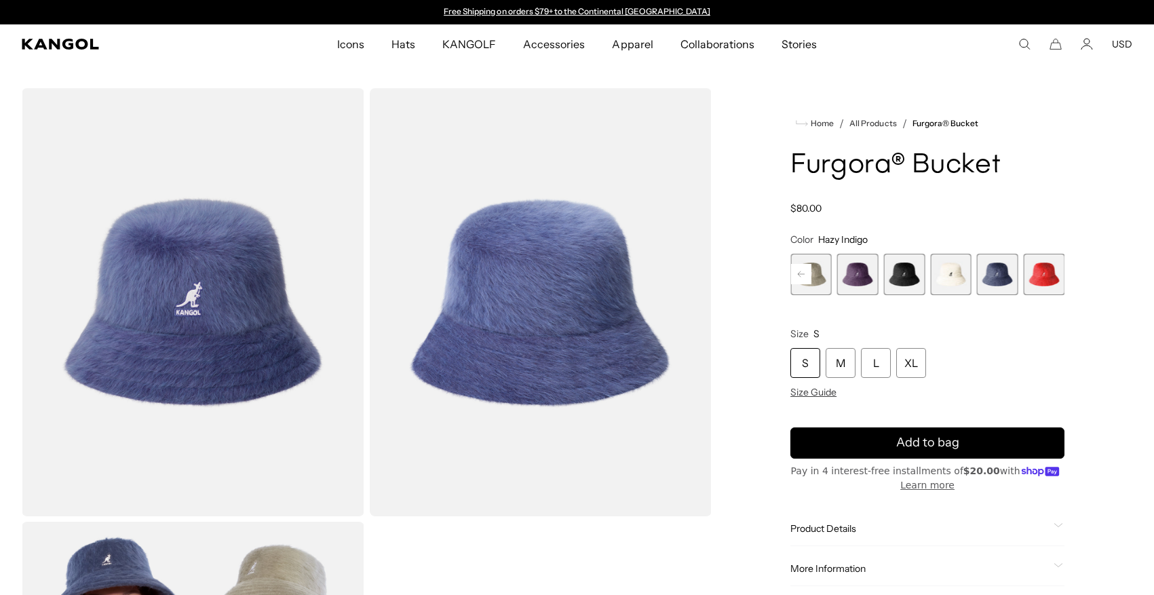
click at [1003, 271] on span "9 of 10" at bounding box center [997, 274] width 41 height 41
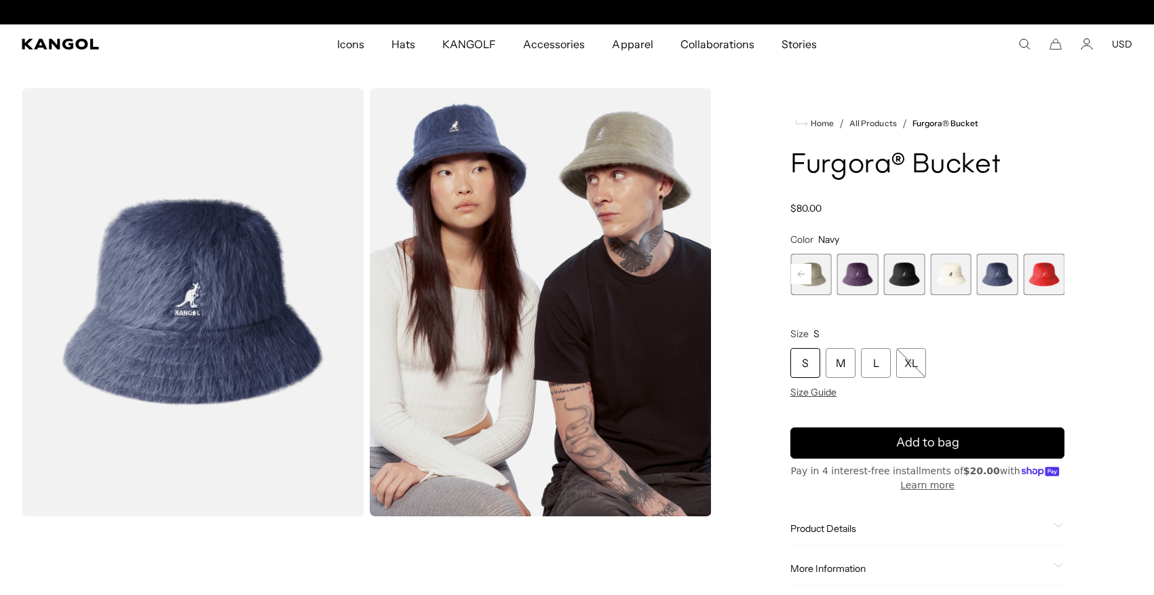
click at [903, 271] on span "7 of 10" at bounding box center [904, 274] width 41 height 41
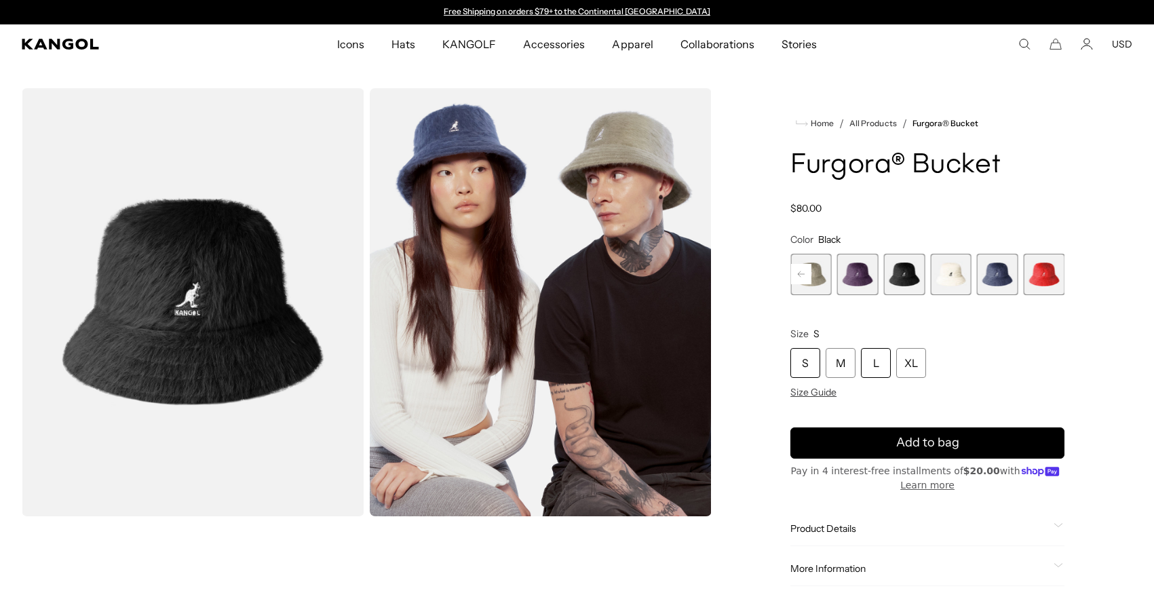
click at [876, 366] on div "L" at bounding box center [876, 363] width 30 height 30
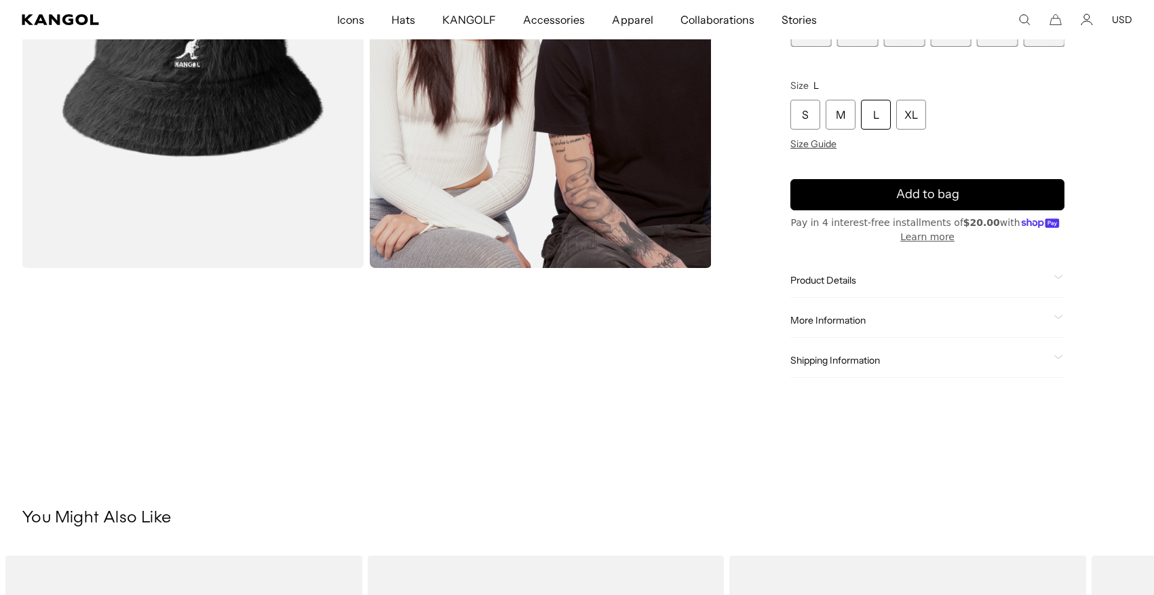
scroll to position [0, 280]
click at [834, 268] on div "Product Details The Furgora Bucket is a take on the classic bucket shape but do…" at bounding box center [927, 280] width 274 height 35
click at [833, 280] on span "Product Details" at bounding box center [919, 280] width 258 height 12
